Goal: Information Seeking & Learning: Understand process/instructions

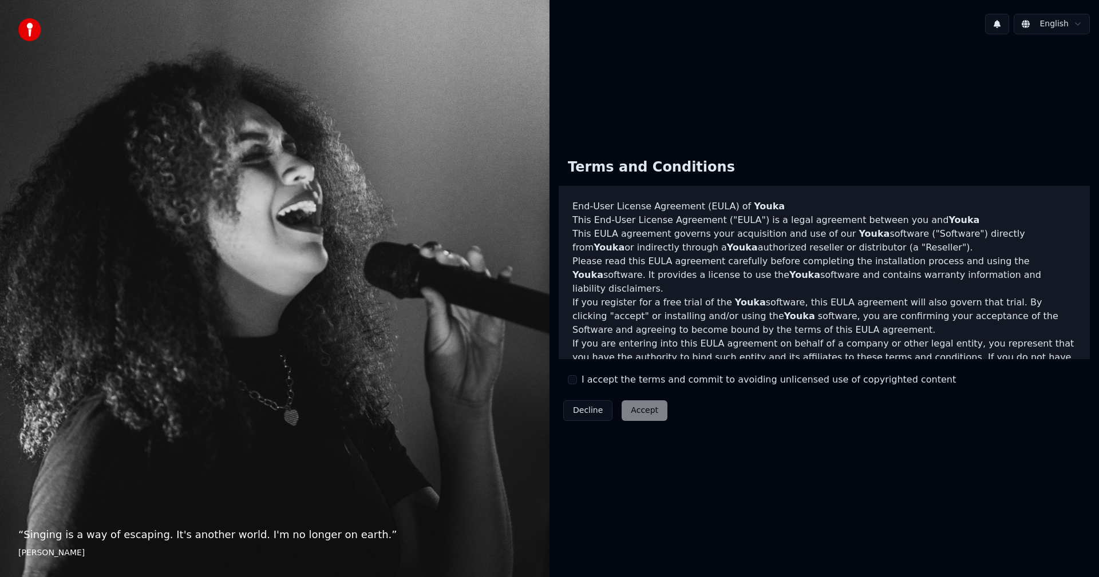
click at [572, 381] on button "I accept the terms and commit to avoiding unlicensed use of copyrighted content" at bounding box center [572, 379] width 9 height 9
click at [640, 411] on button "Accept" at bounding box center [644, 411] width 46 height 21
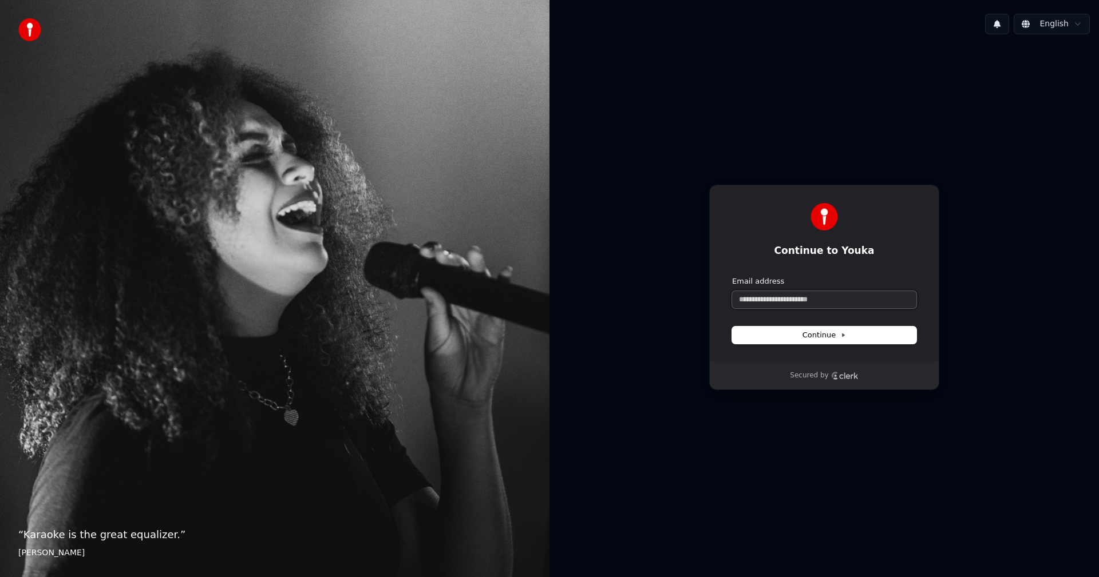
click at [823, 302] on input "Email address" at bounding box center [824, 299] width 184 height 17
click at [732, 276] on button "submit" at bounding box center [732, 276] width 0 height 0
type input "**********"
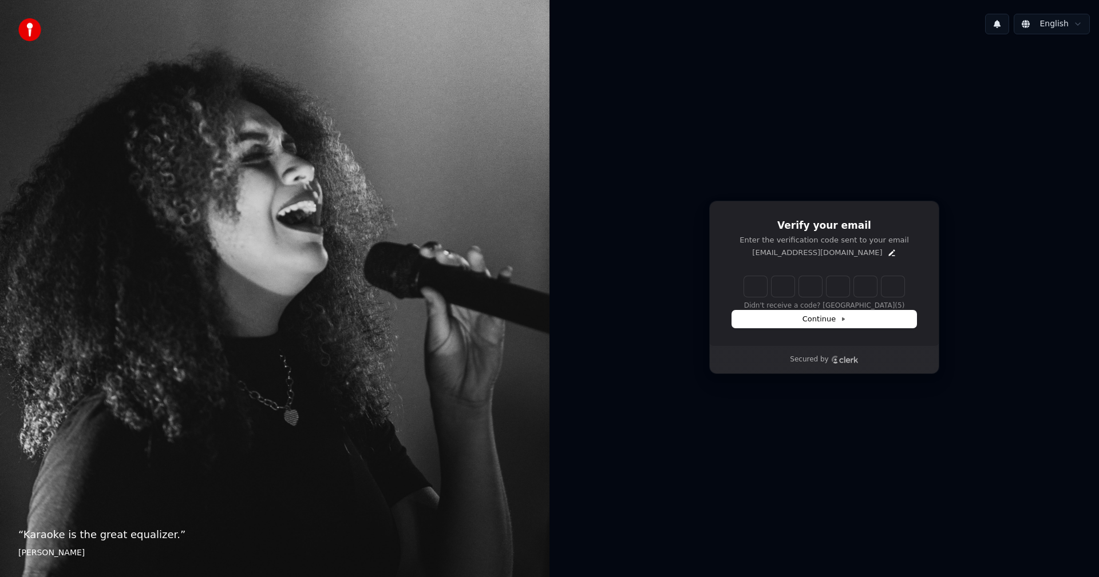
click at [758, 288] on input "Enter verification code" at bounding box center [824, 286] width 160 height 21
type input "******"
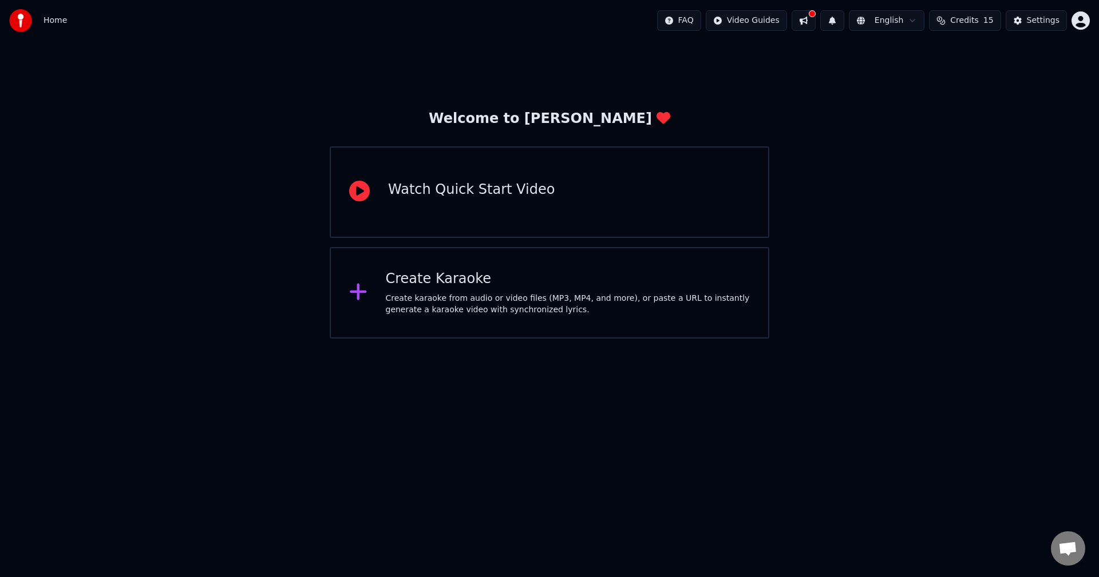
click at [564, 188] on div "Watch Quick Start Video" at bounding box center [549, 192] width 439 height 92
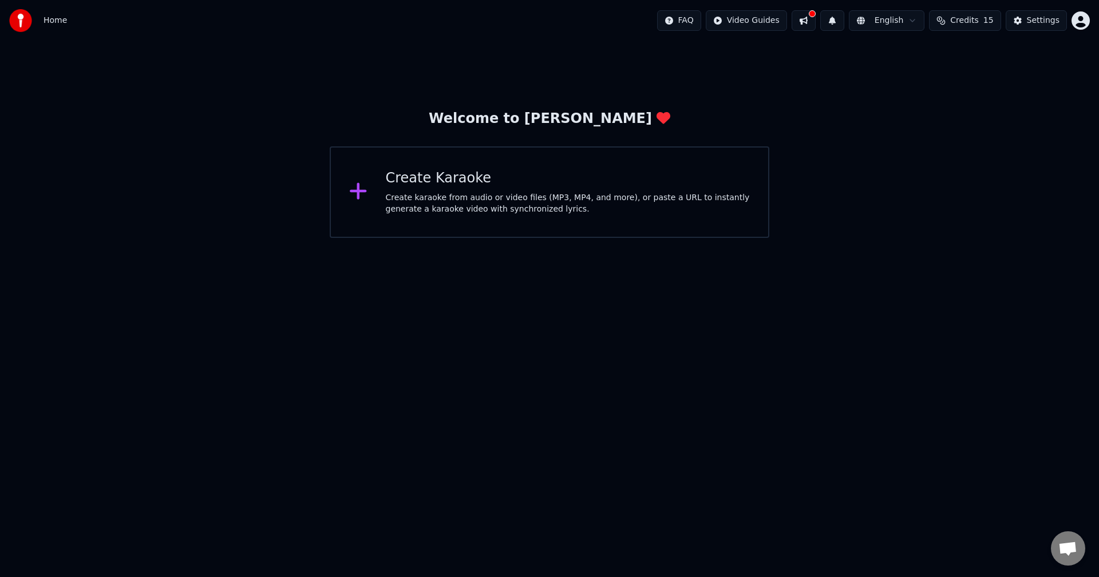
click at [498, 195] on div "Create karaoke from audio or video files (MP3, MP4, and more), or paste a URL t…" at bounding box center [568, 203] width 365 height 23
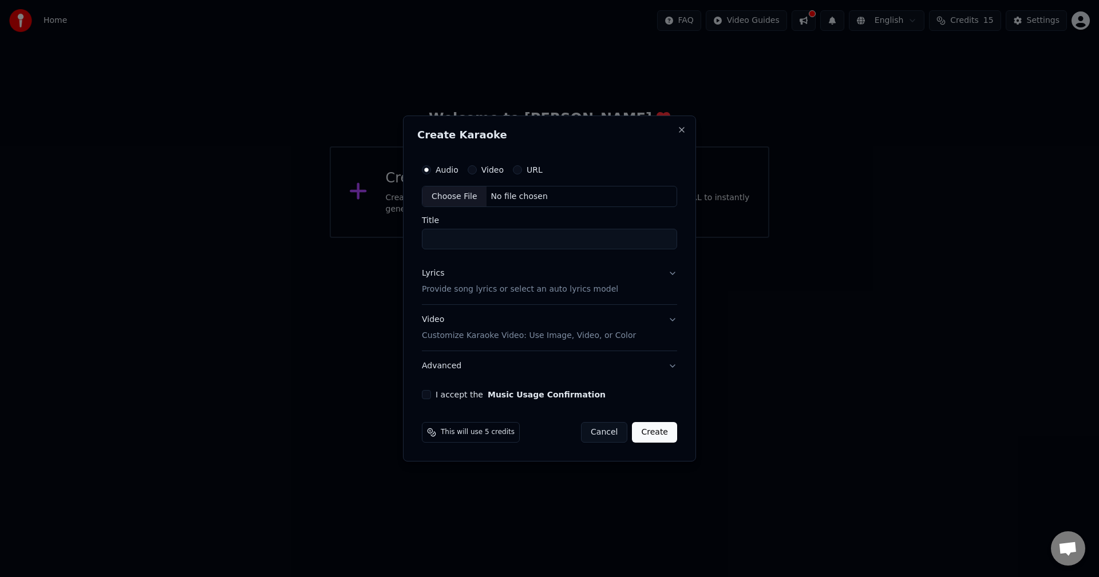
click at [618, 434] on button "Cancel" at bounding box center [604, 432] width 46 height 21
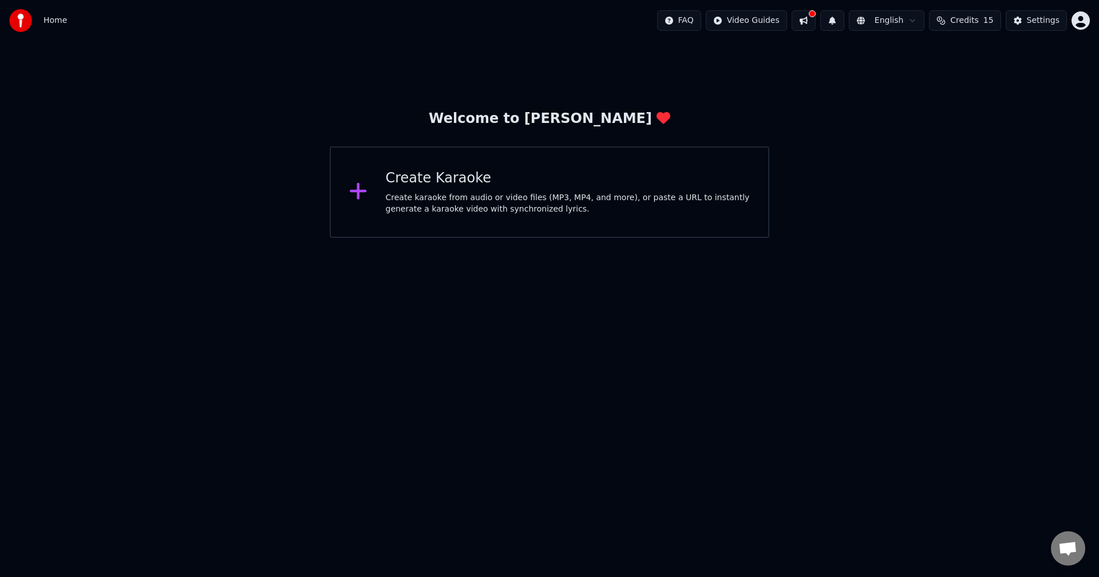
click at [769, 18] on html "Home FAQ Video Guides English Credits 15 Settings Welcome to Youka Create Karao…" at bounding box center [549, 119] width 1099 height 238
click at [761, 45] on div "Quick Start Guide" at bounding box center [763, 45] width 80 height 18
